Goal: Communication & Community: Answer question/provide support

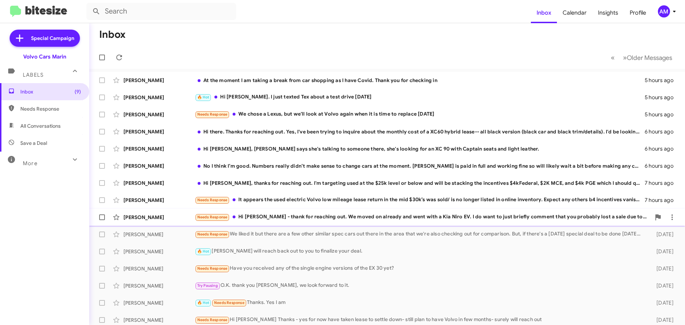
click at [274, 219] on div "Needs Response Hi [PERSON_NAME] - thank for reaching out. We moved on already a…" at bounding box center [423, 217] width 456 height 8
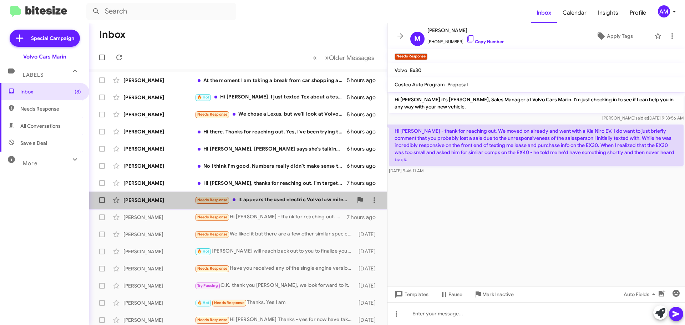
click at [270, 201] on div "Needs Response It appears the used electric Volvo low mileage lease return in t…" at bounding box center [274, 200] width 158 height 8
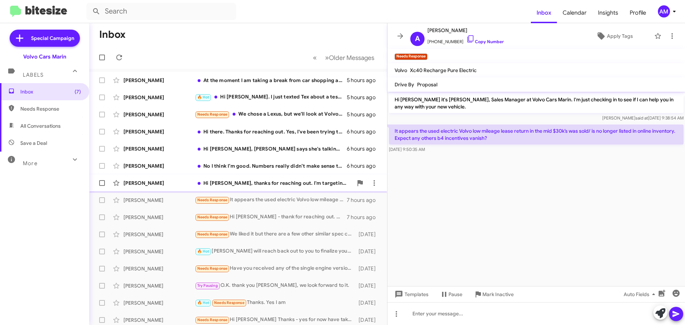
click at [270, 184] on div "Hi [PERSON_NAME], thanks for reaching out. I'm targeting used at the $25k level…" at bounding box center [274, 182] width 158 height 7
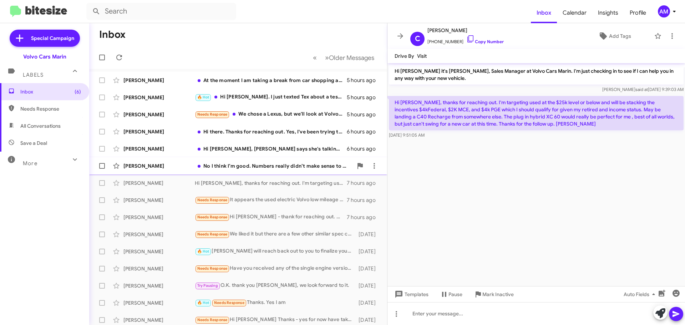
click at [246, 167] on div "No I think I’m good. Numbers really didn’t make sense to change cars at the mom…" at bounding box center [274, 165] width 158 height 7
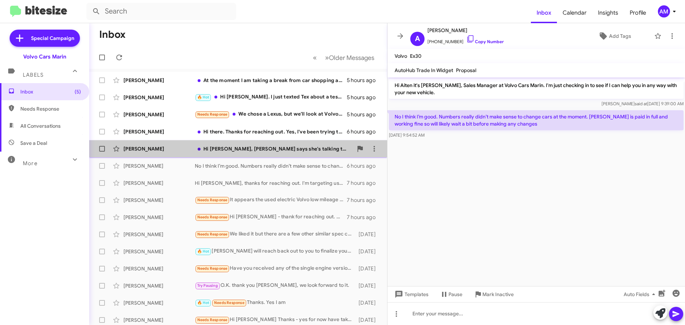
click at [293, 150] on div "Hi [PERSON_NAME], [PERSON_NAME] says she's talking to someone there, she's look…" at bounding box center [274, 148] width 158 height 7
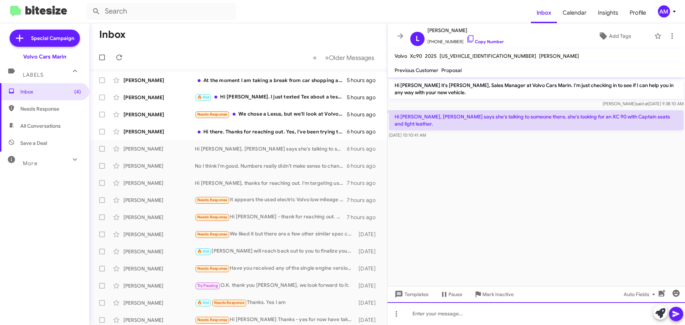
click at [443, 310] on div at bounding box center [537, 313] width 298 height 23
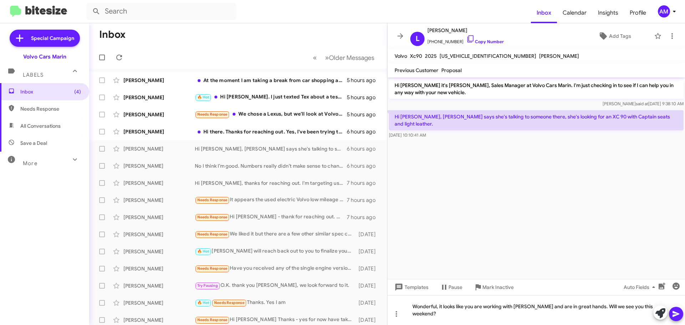
click at [679, 315] on icon at bounding box center [676, 314] width 9 height 9
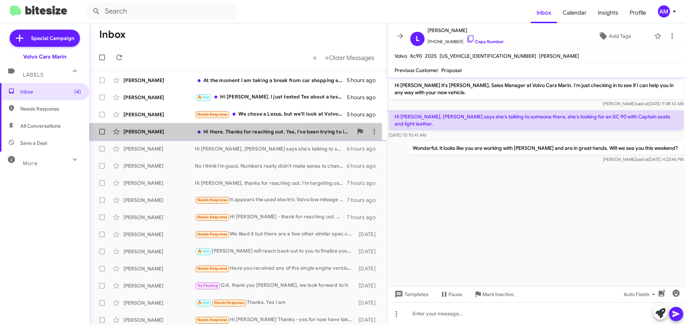
click at [163, 132] on div "[PERSON_NAME]" at bounding box center [158, 131] width 71 height 7
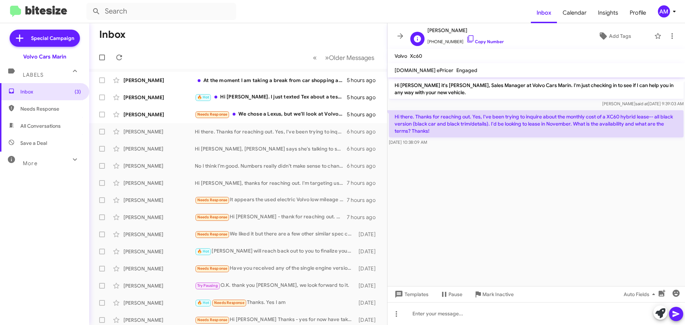
drag, startPoint x: 427, startPoint y: 31, endPoint x: 463, endPoint y: 31, distance: 36.4
click at [463, 31] on div "[PERSON_NAME] [PHONE_NUMBER] Copy Number" at bounding box center [456, 36] width 96 height 20
copy span "[PERSON_NAME]"
click at [154, 113] on div "[PERSON_NAME]" at bounding box center [158, 114] width 71 height 7
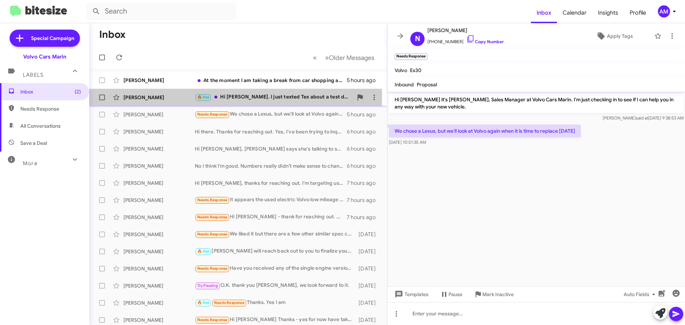
click at [140, 95] on div "[PERSON_NAME]" at bounding box center [158, 97] width 71 height 7
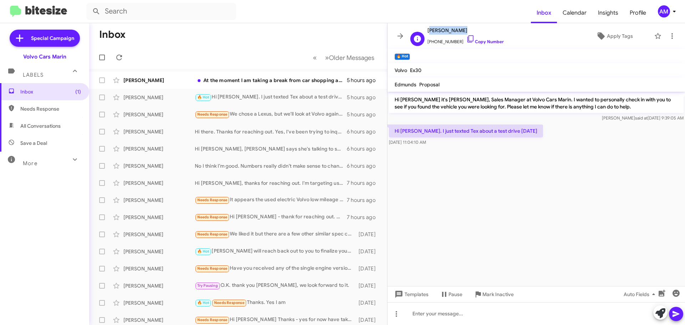
drag, startPoint x: 429, startPoint y: 31, endPoint x: 462, endPoint y: 34, distance: 33.6
click at [462, 34] on span "[PERSON_NAME]" at bounding box center [465, 30] width 76 height 9
copy span "[PERSON_NAME]"
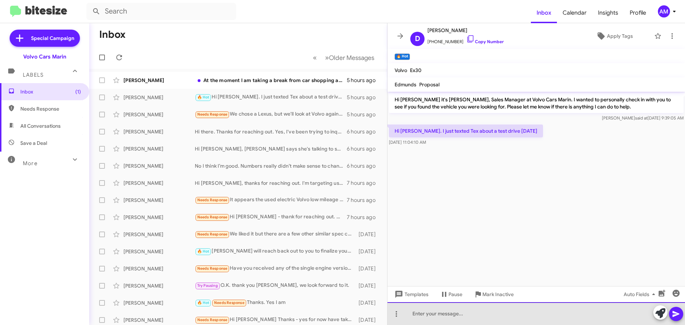
click at [422, 311] on div at bounding box center [537, 313] width 298 height 23
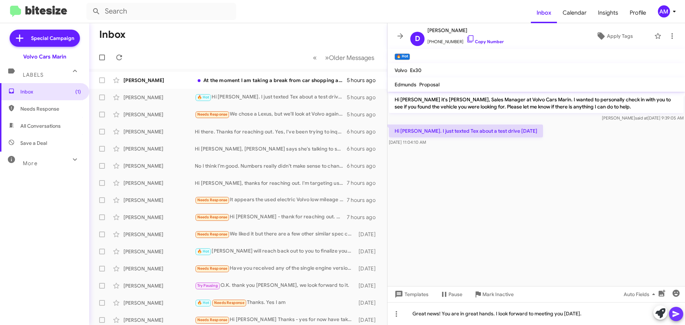
click at [675, 317] on icon at bounding box center [676, 314] width 9 height 9
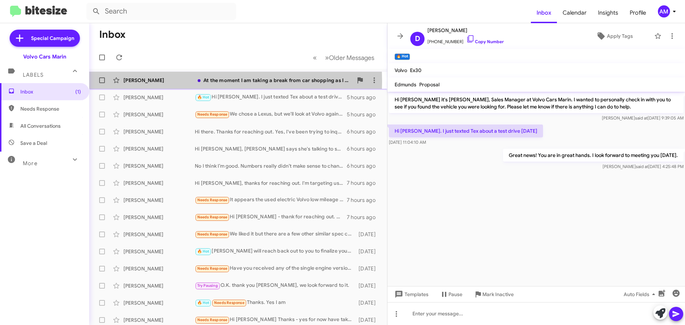
click at [160, 81] on div "[PERSON_NAME]" at bounding box center [158, 80] width 71 height 7
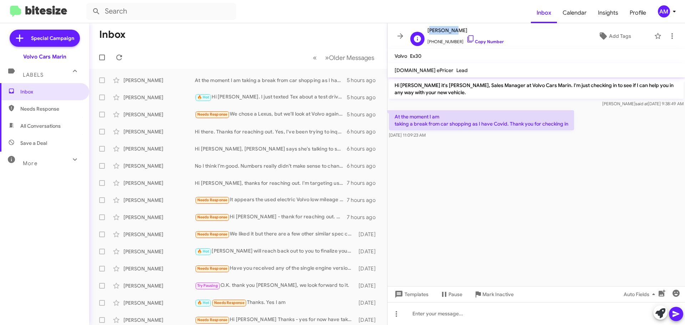
drag, startPoint x: 427, startPoint y: 30, endPoint x: 449, endPoint y: 32, distance: 21.5
click at [449, 32] on div "L [PERSON_NAME] [PHONE_NUMBER] Copy Number" at bounding box center [456, 36] width 96 height 20
click at [442, 32] on span "[PERSON_NAME]" at bounding box center [465, 30] width 76 height 9
drag, startPoint x: 428, startPoint y: 30, endPoint x: 449, endPoint y: 31, distance: 21.1
click at [449, 31] on span "[PERSON_NAME]" at bounding box center [465, 30] width 76 height 9
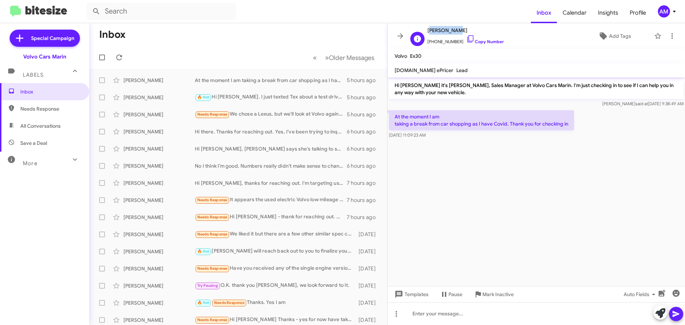
copy span "[PERSON_NAME]"
